Goal: Communication & Community: Share content

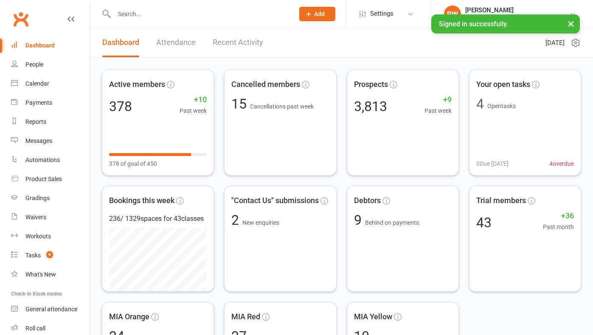
click at [39, 64] on div "People" at bounding box center [34, 64] width 18 height 7
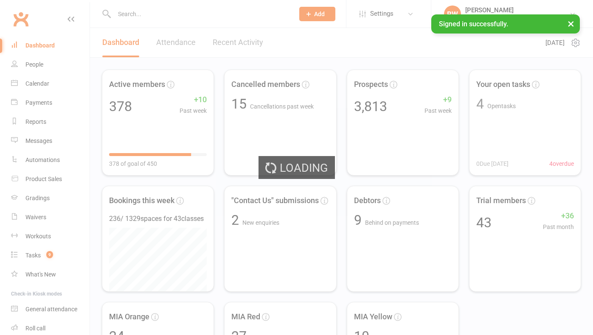
select select "50"
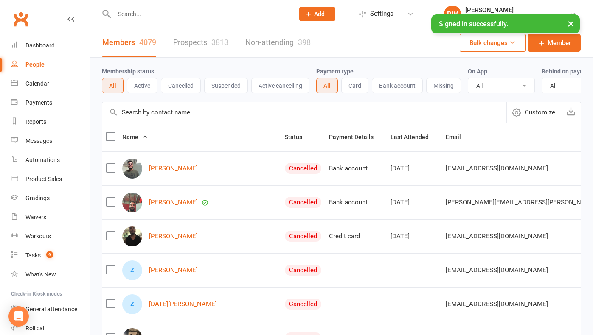
click at [139, 11] on input "text" at bounding box center [200, 14] width 177 height 12
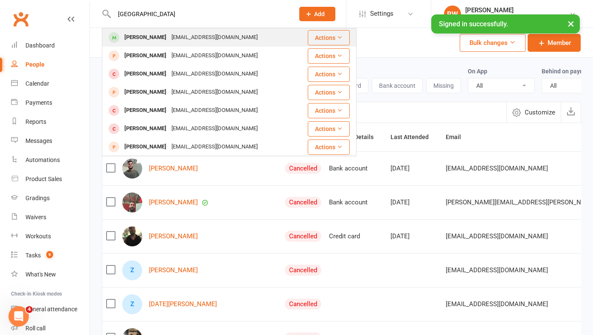
type input "[GEOGRAPHIC_DATA]"
click at [146, 37] on div "[PERSON_NAME]" at bounding box center [145, 37] width 47 height 12
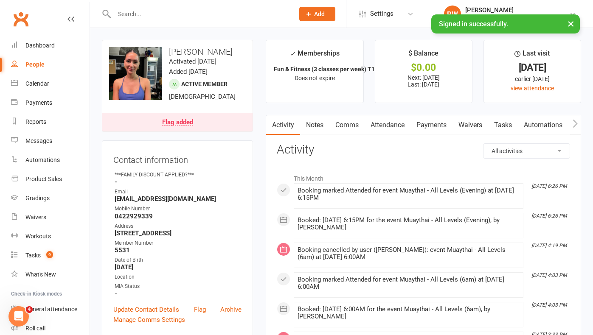
click at [349, 127] on link "Comms" at bounding box center [346, 125] width 35 height 20
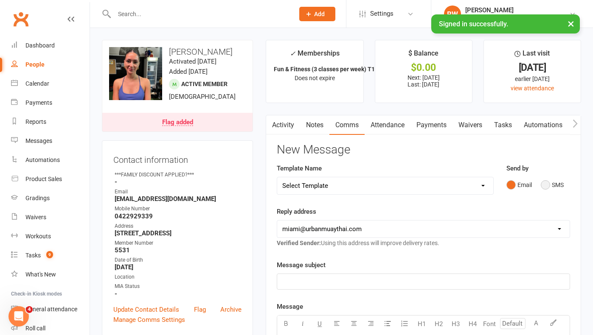
click at [546, 183] on button "SMS" at bounding box center [552, 185] width 23 height 16
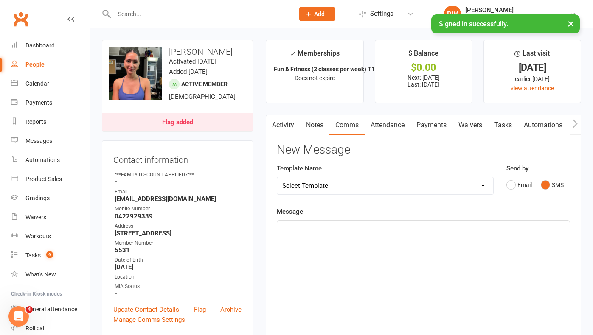
click at [306, 233] on div "﻿" at bounding box center [423, 284] width 292 height 127
drag, startPoint x: 306, startPoint y: 233, endPoint x: 437, endPoint y: 124, distance: 170.9
click at [437, 124] on link "Payments" at bounding box center [431, 125] width 42 height 20
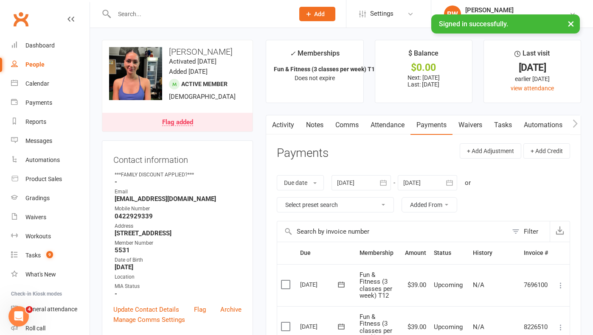
click at [318, 126] on link "Notes" at bounding box center [314, 125] width 29 height 20
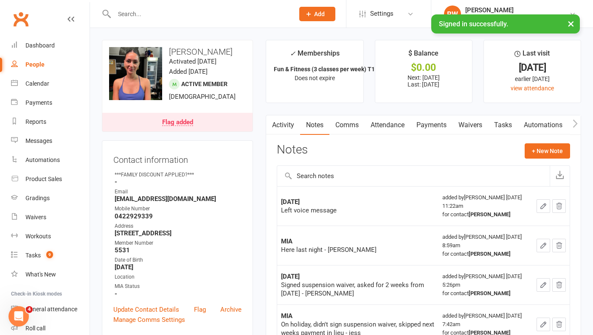
click at [351, 124] on link "Comms" at bounding box center [346, 125] width 35 height 20
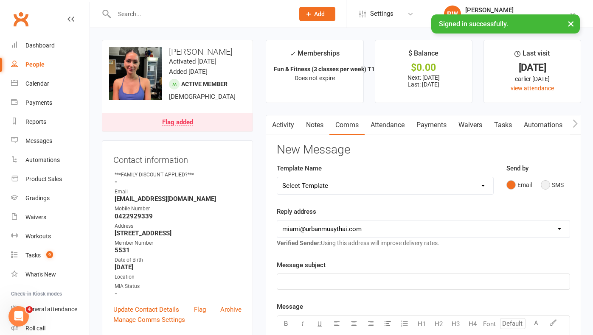
click at [547, 187] on button "SMS" at bounding box center [552, 185] width 23 height 16
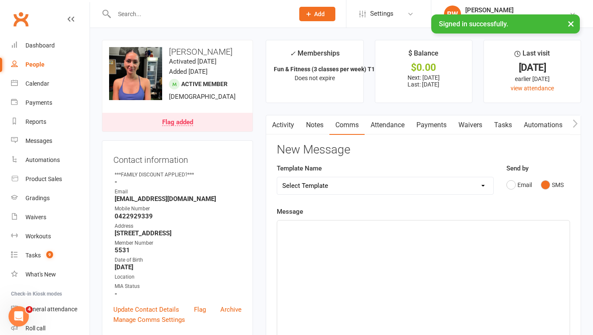
click at [337, 227] on p "﻿" at bounding box center [423, 228] width 282 height 10
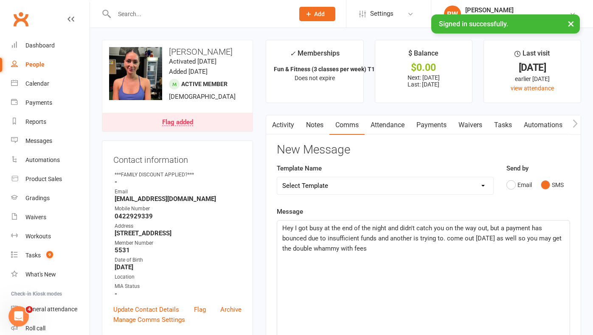
drag, startPoint x: 444, startPoint y: 238, endPoint x: 449, endPoint y: 247, distance: 10.3
click at [446, 241] on span "Hey I got busy at the end of the night and didn't catch you on the way out, but…" at bounding box center [422, 239] width 281 height 28
click at [370, 249] on p "Hey I got busy at the end of the night and didn't catch you on the way out, but…" at bounding box center [423, 238] width 282 height 31
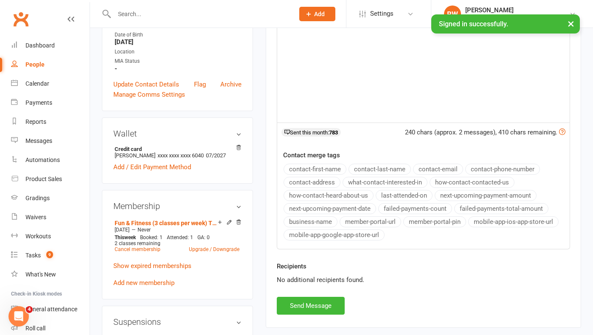
scroll to position [226, 0]
click at [305, 303] on button "Send Message" at bounding box center [311, 305] width 68 height 18
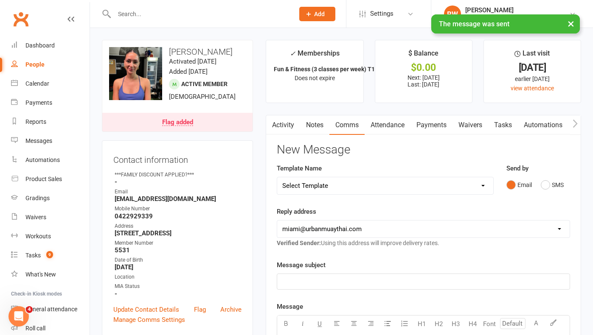
scroll to position [0, 0]
click at [40, 44] on div "Dashboard" at bounding box center [39, 45] width 29 height 7
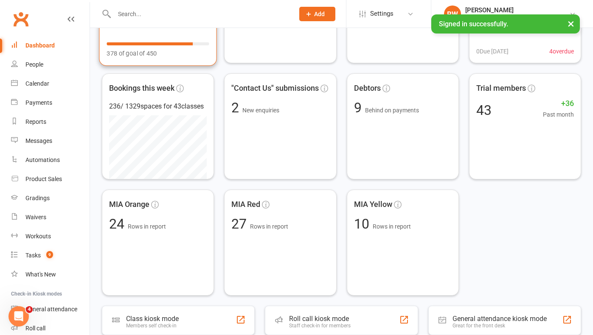
scroll to position [113, 0]
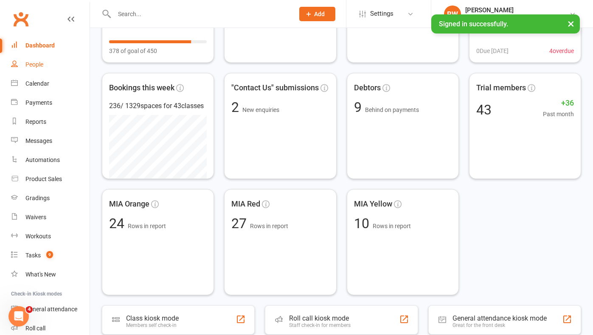
click at [37, 66] on div "People" at bounding box center [34, 64] width 18 height 7
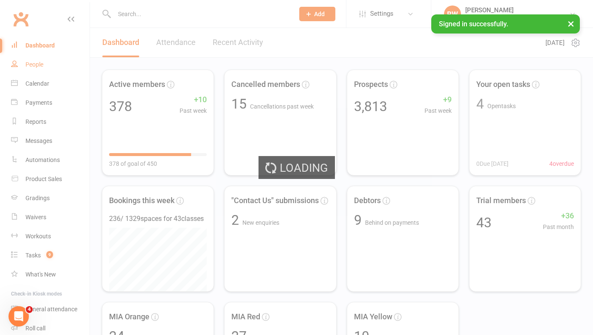
select select "50"
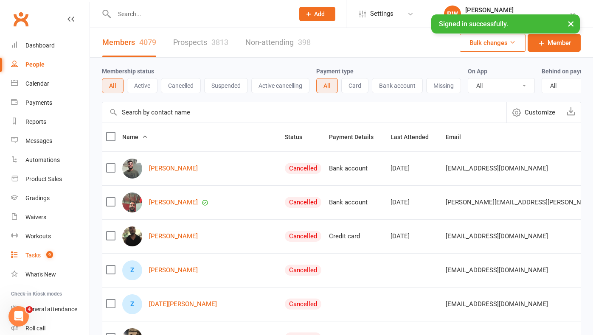
click at [35, 256] on div "Tasks" at bounding box center [32, 255] width 15 height 7
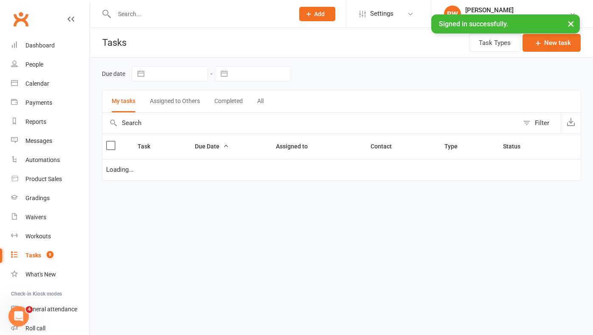
select select "started"
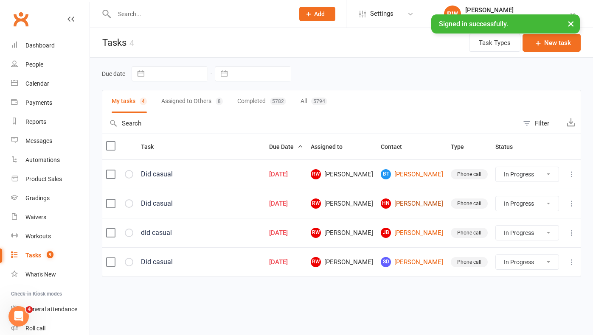
click at [417, 199] on link "HN [PERSON_NAME]" at bounding box center [412, 204] width 62 height 10
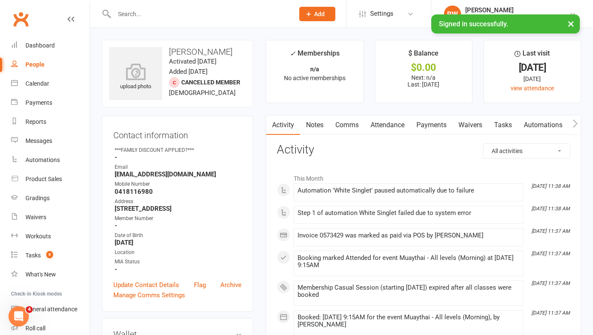
click at [40, 65] on div "People" at bounding box center [34, 64] width 19 height 7
select select "50"
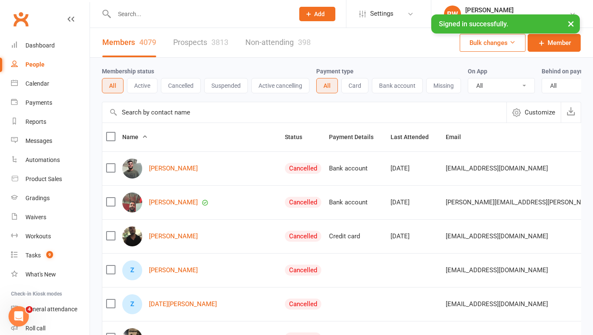
click at [126, 15] on input "text" at bounding box center [200, 14] width 177 height 12
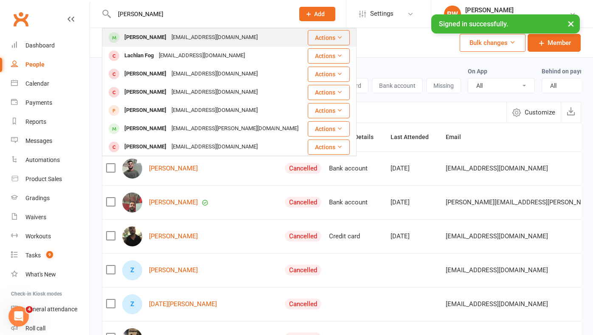
type input "[PERSON_NAME]"
click at [152, 38] on div "[PERSON_NAME]" at bounding box center [145, 37] width 47 height 12
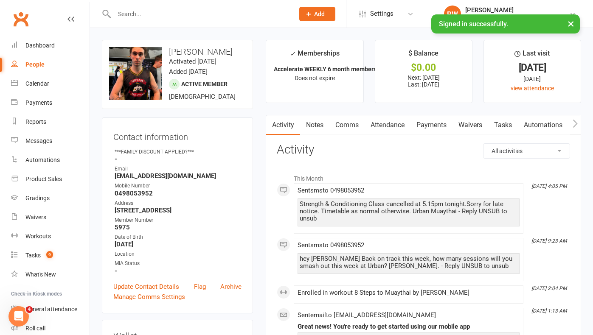
click at [472, 125] on link "Waivers" at bounding box center [470, 125] width 36 height 20
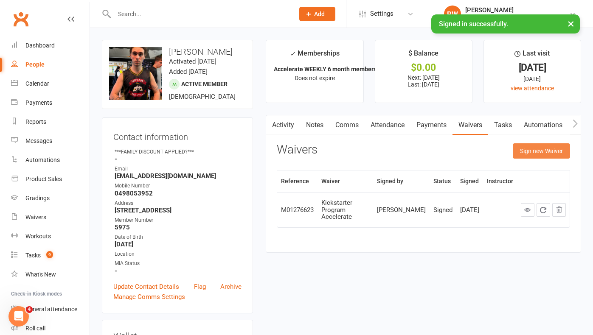
click at [537, 149] on button "Sign new Waiver" at bounding box center [541, 150] width 57 height 15
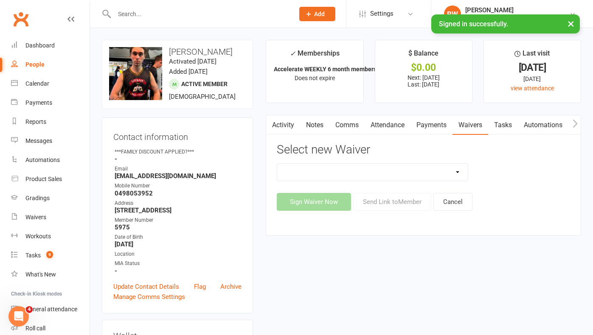
select select "2406"
click at [396, 200] on button "Send Link to Member" at bounding box center [392, 202] width 78 height 18
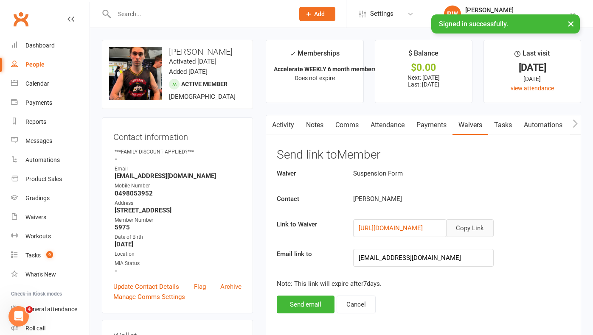
click at [473, 230] on button "Copy Link" at bounding box center [470, 228] width 48 height 18
click at [348, 125] on link "Comms" at bounding box center [346, 125] width 35 height 20
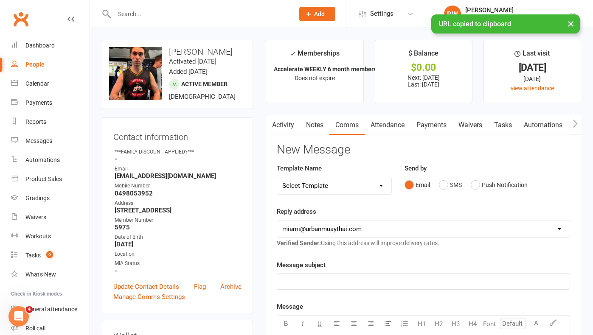
click at [319, 284] on p "﻿" at bounding box center [423, 282] width 282 height 10
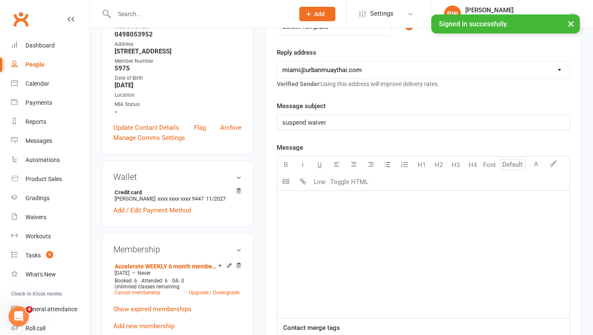
scroll to position [161, 0]
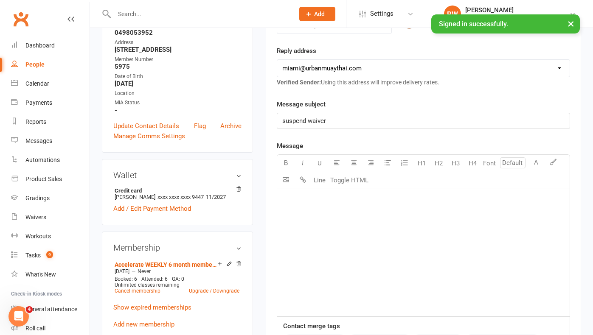
click at [319, 284] on div "﻿" at bounding box center [423, 252] width 292 height 127
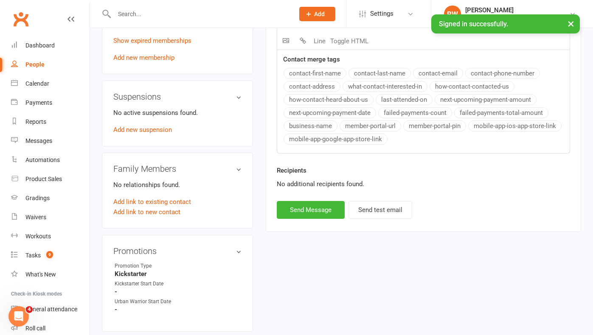
scroll to position [432, 0]
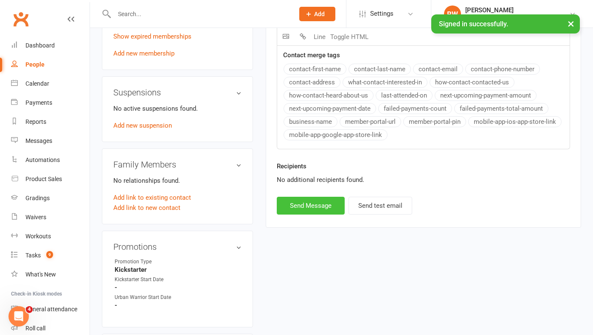
click at [300, 203] on button "Send Message" at bounding box center [311, 206] width 68 height 18
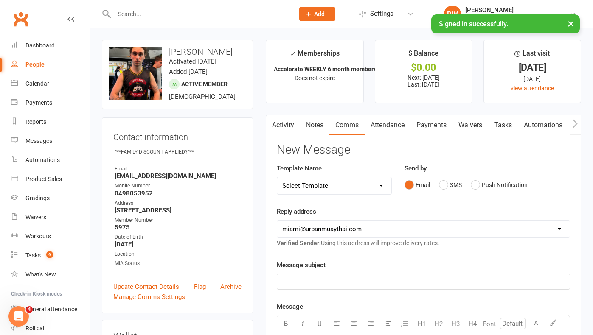
scroll to position [0, 0]
click at [124, 14] on input "text" at bounding box center [200, 14] width 177 height 12
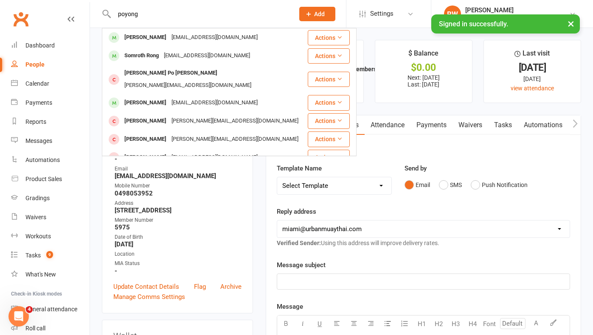
type input "paying"
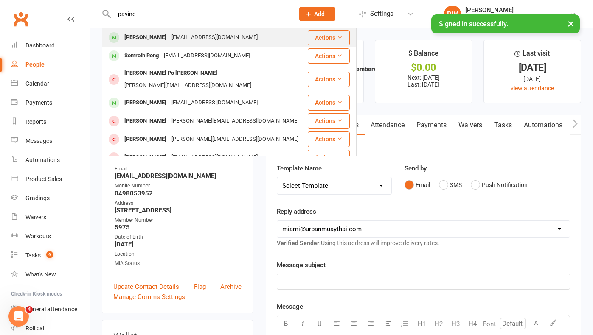
drag, startPoint x: 134, startPoint y: 28, endPoint x: 155, endPoint y: 39, distance: 23.5
click at [155, 39] on div "[PERSON_NAME]" at bounding box center [145, 37] width 47 height 12
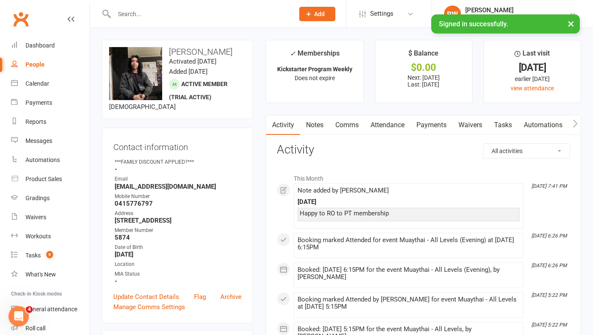
click at [390, 126] on link "Attendance" at bounding box center [388, 125] width 46 height 20
